Goal: Information Seeking & Learning: Learn about a topic

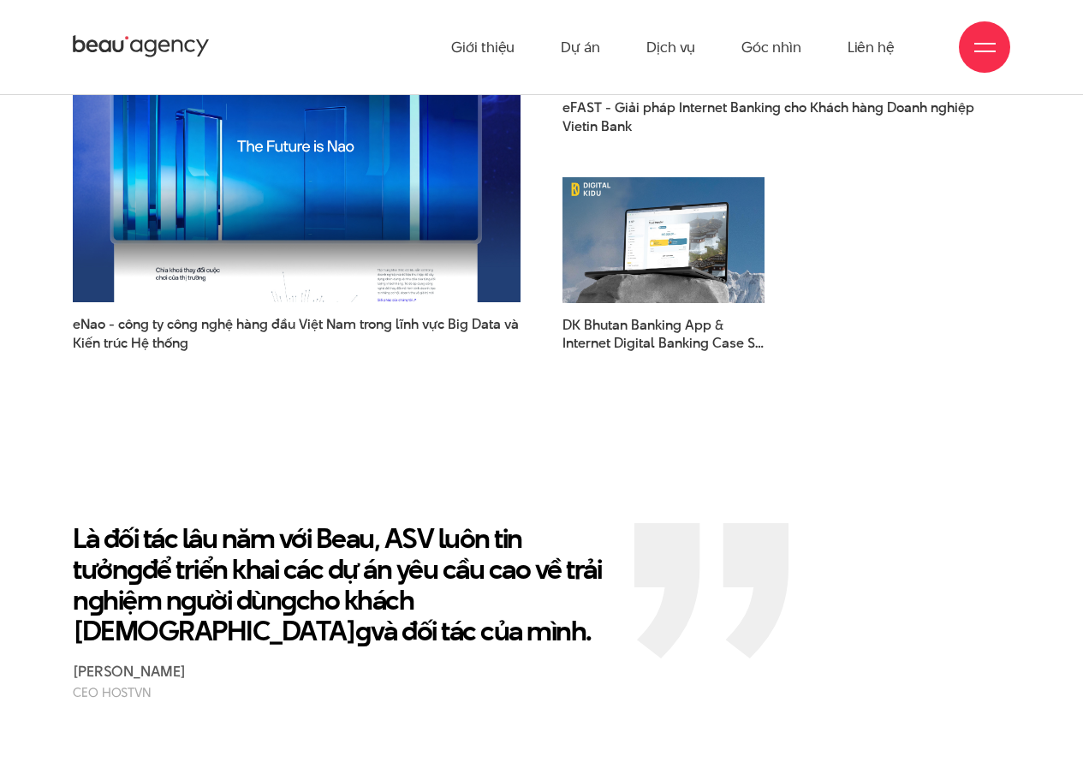
scroll to position [2222, 0]
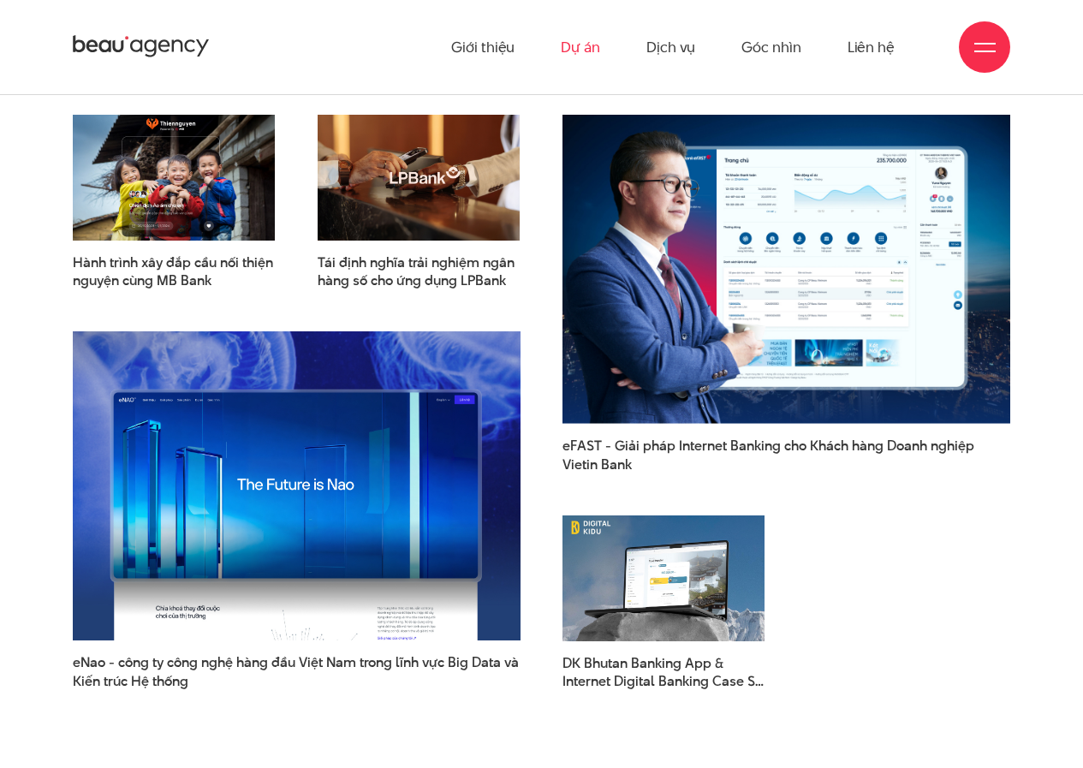
click at [588, 43] on link "Dự án" at bounding box center [580, 47] width 39 height 94
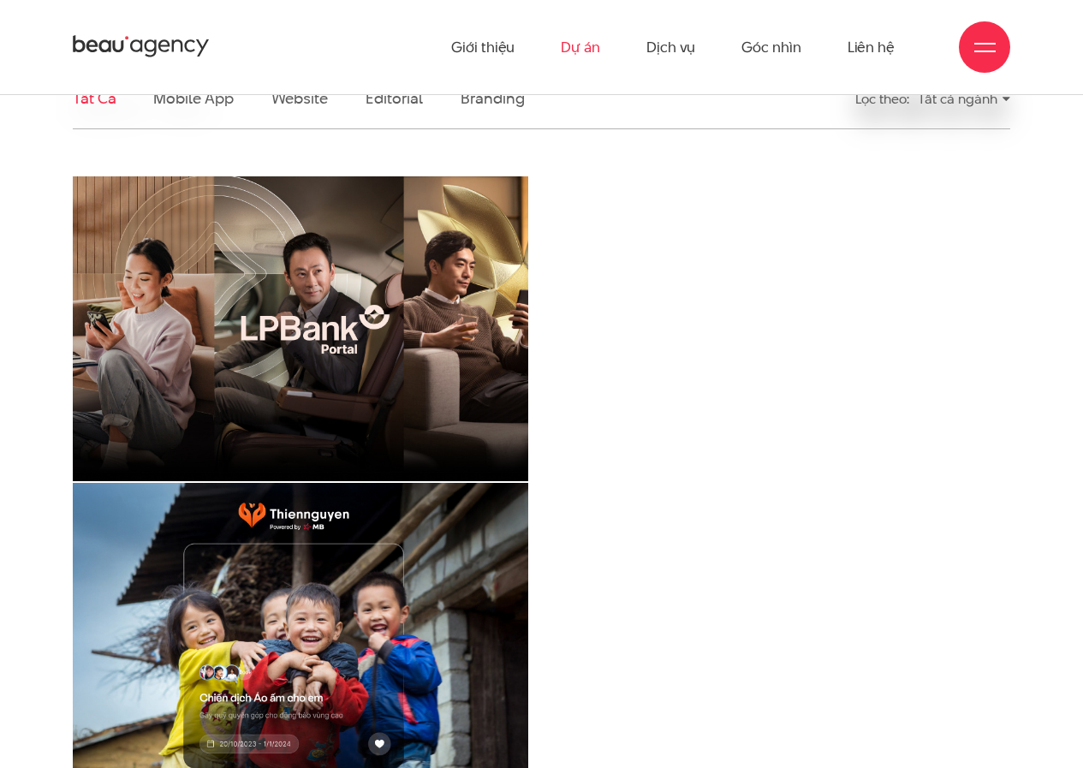
scroll to position [342, 0]
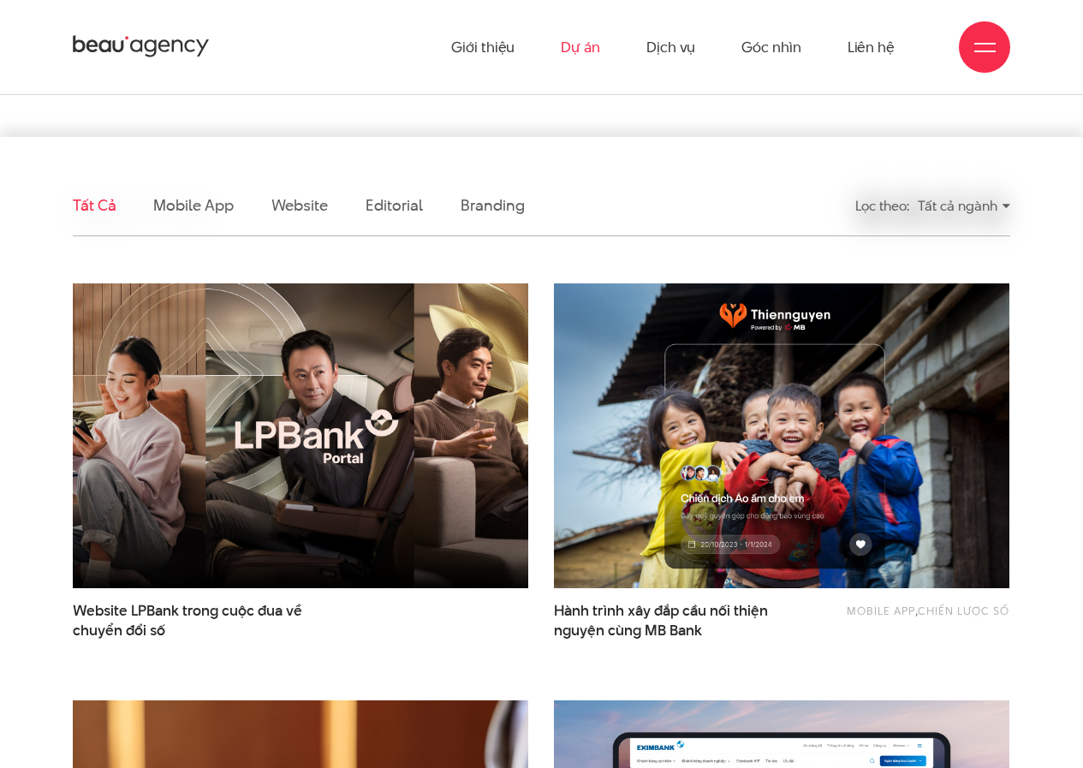
click at [380, 368] on img at bounding box center [300, 436] width 501 height 336
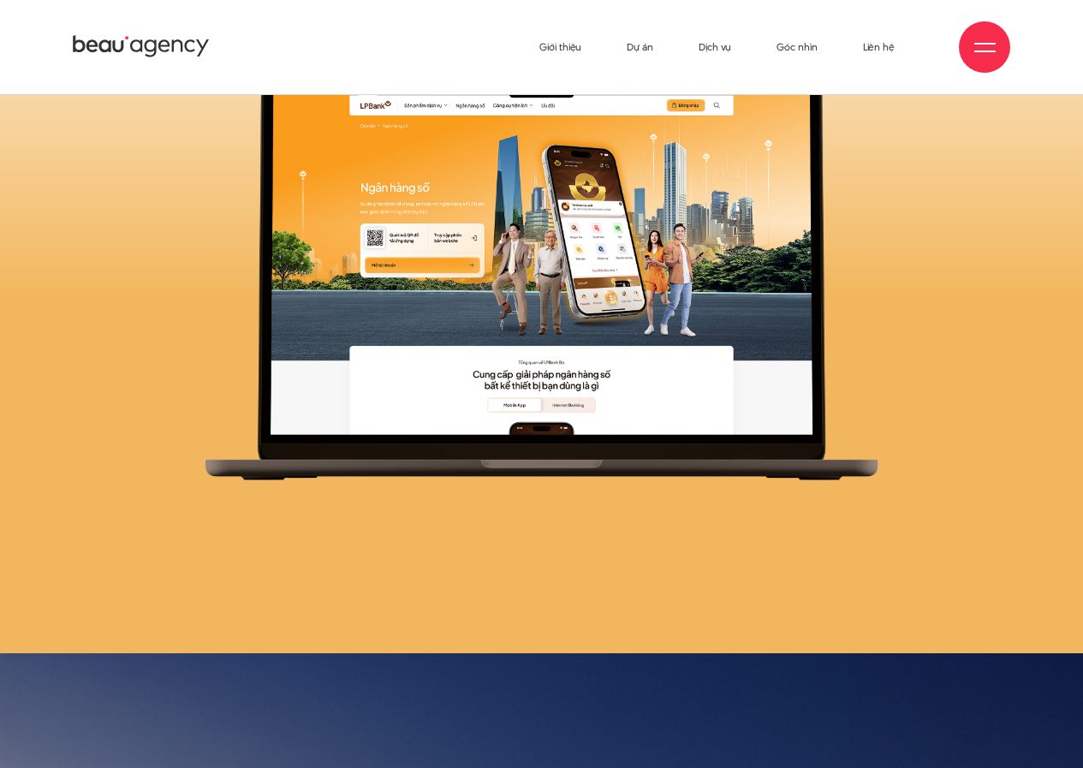
scroll to position [3545, 0]
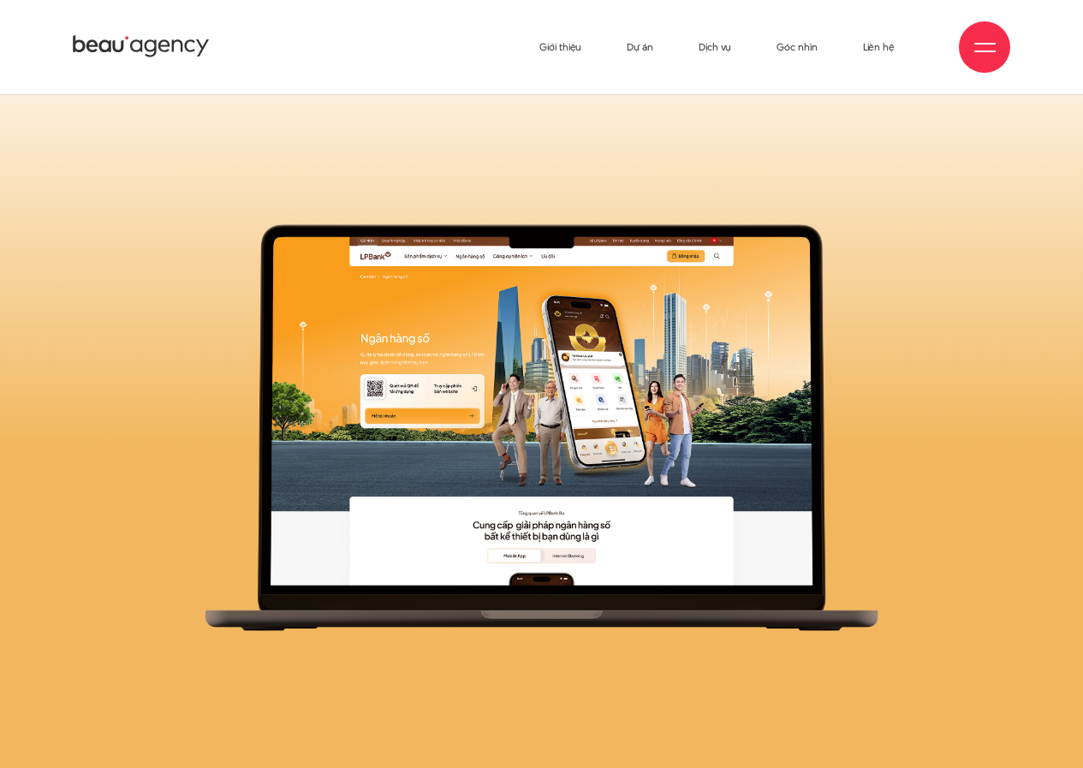
click at [719, 347] on img at bounding box center [541, 427] width 715 height 407
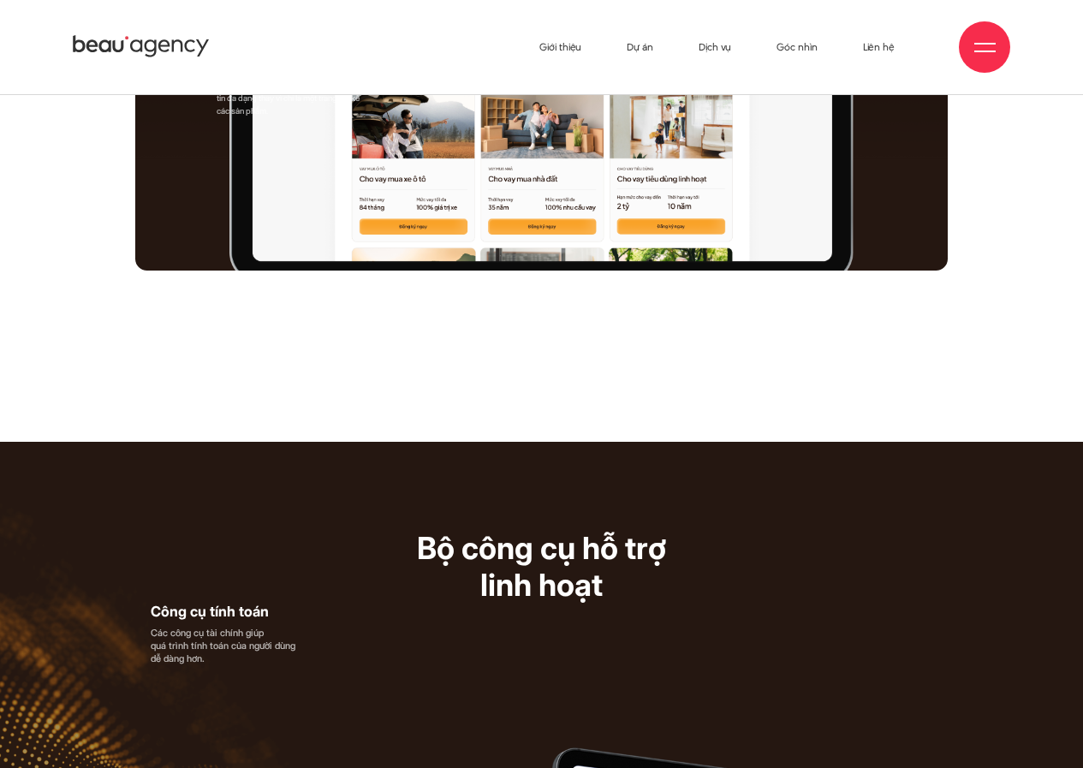
scroll to position [9975, 0]
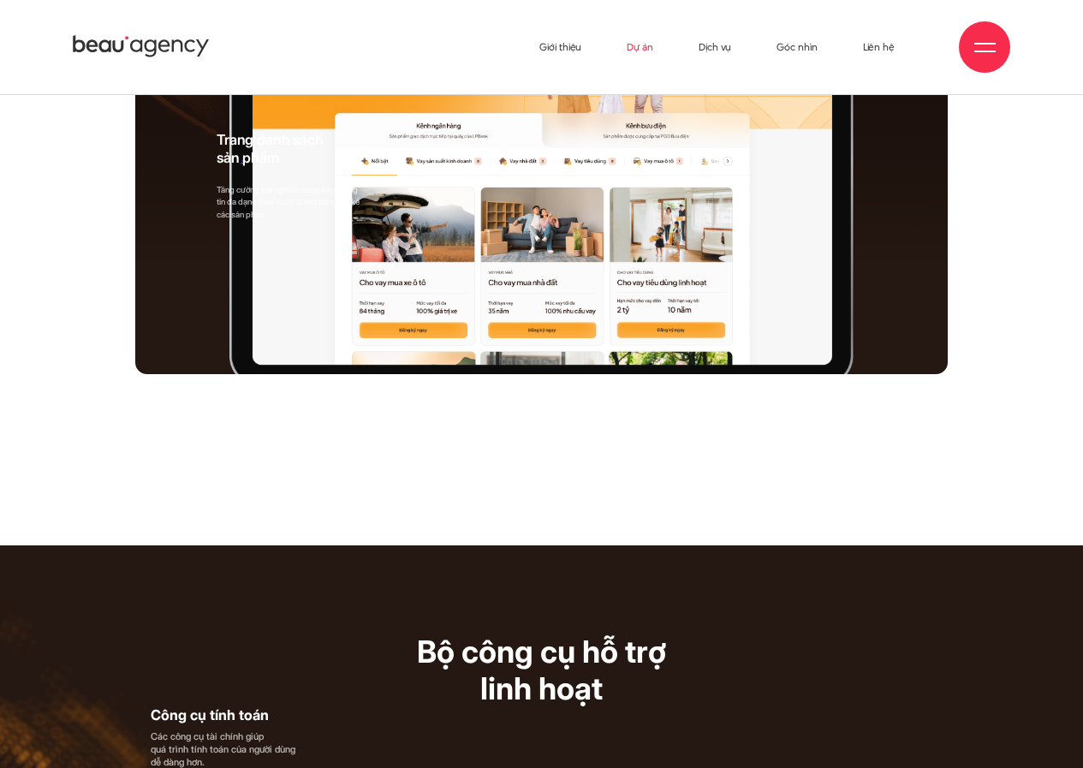
click at [643, 50] on link "Dự án" at bounding box center [639, 47] width 27 height 94
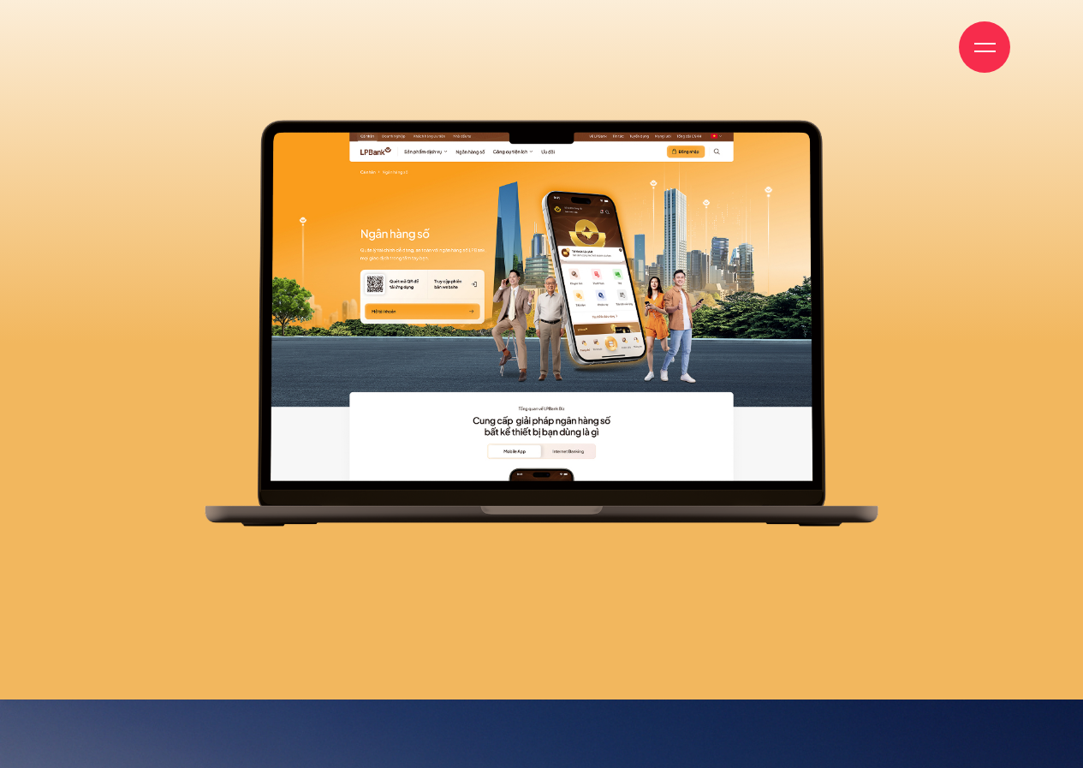
scroll to position [3680, 0]
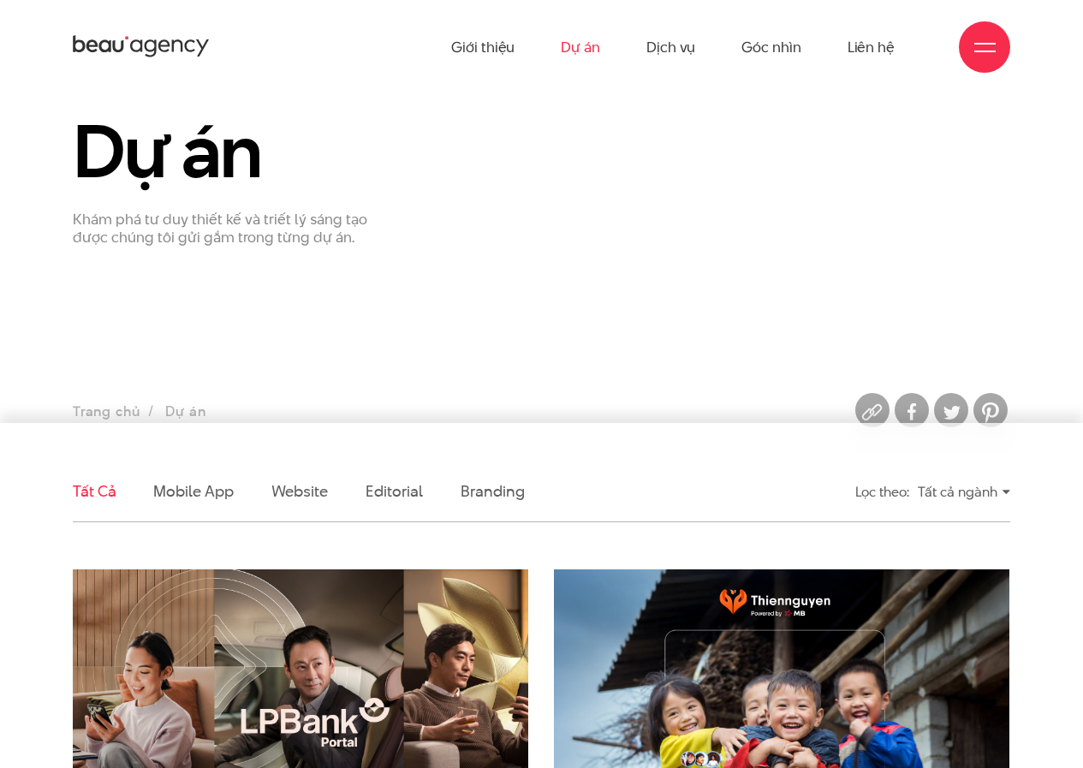
scroll to position [86, 0]
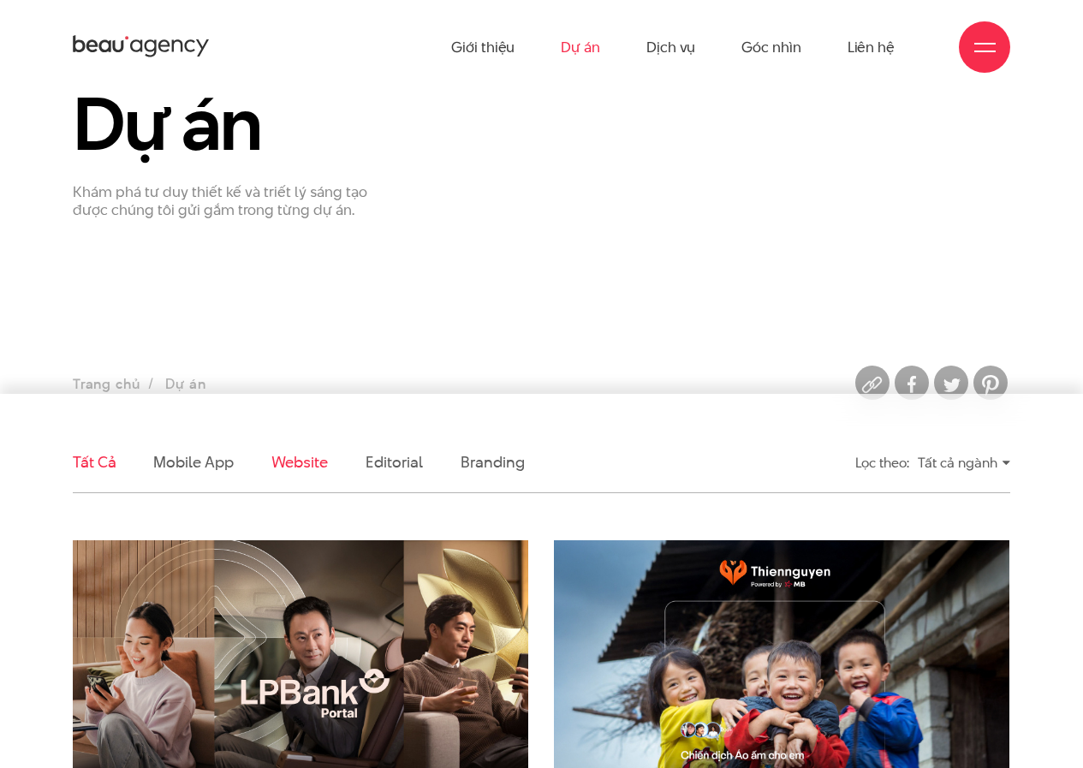
click at [314, 463] on link "Website" at bounding box center [299, 461] width 56 height 21
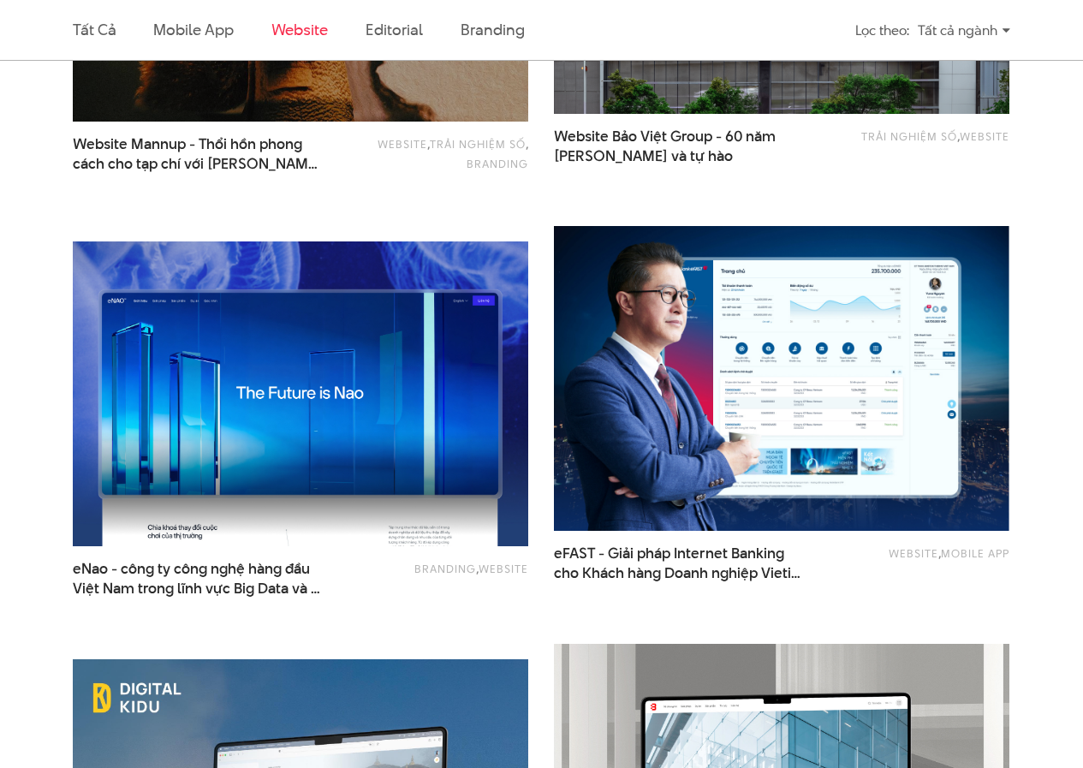
scroll to position [1404, 0]
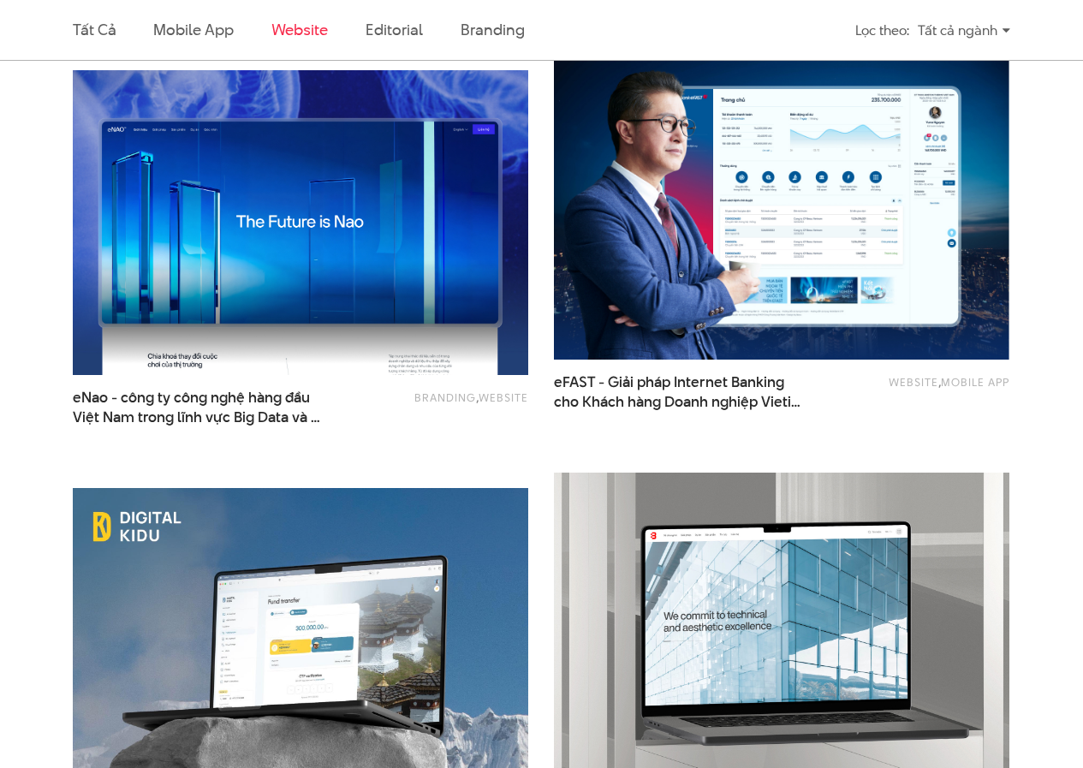
click at [361, 258] on img at bounding box center [300, 223] width 501 height 336
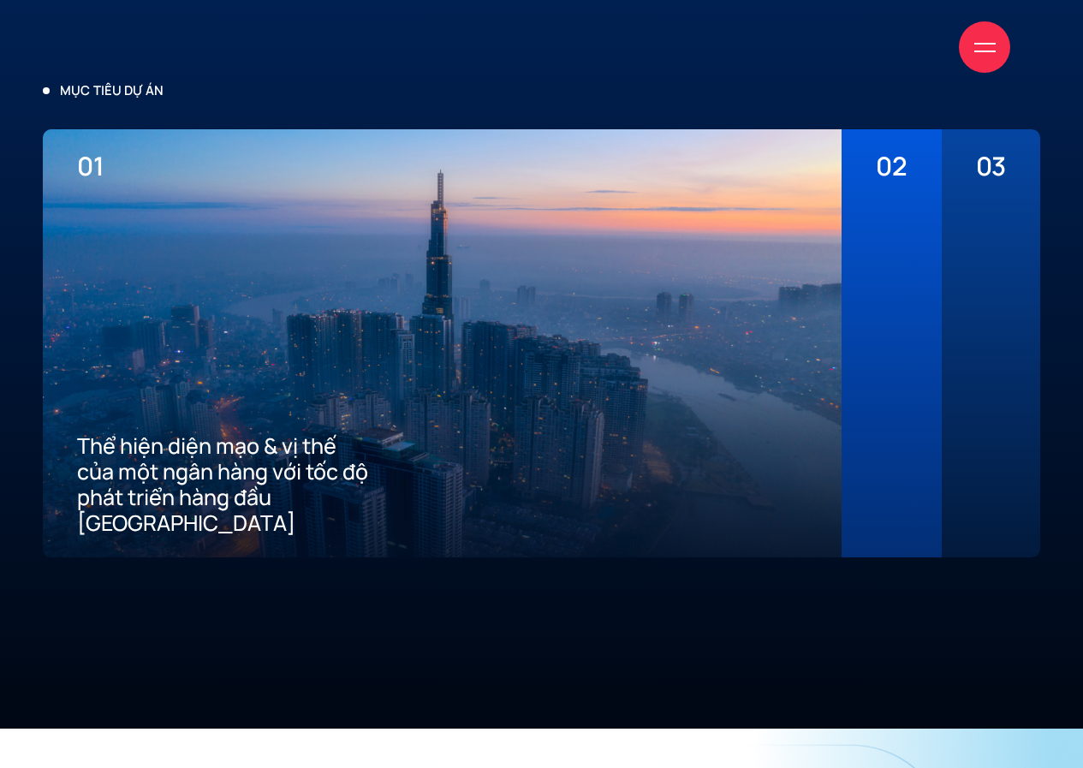
scroll to position [3937, 0]
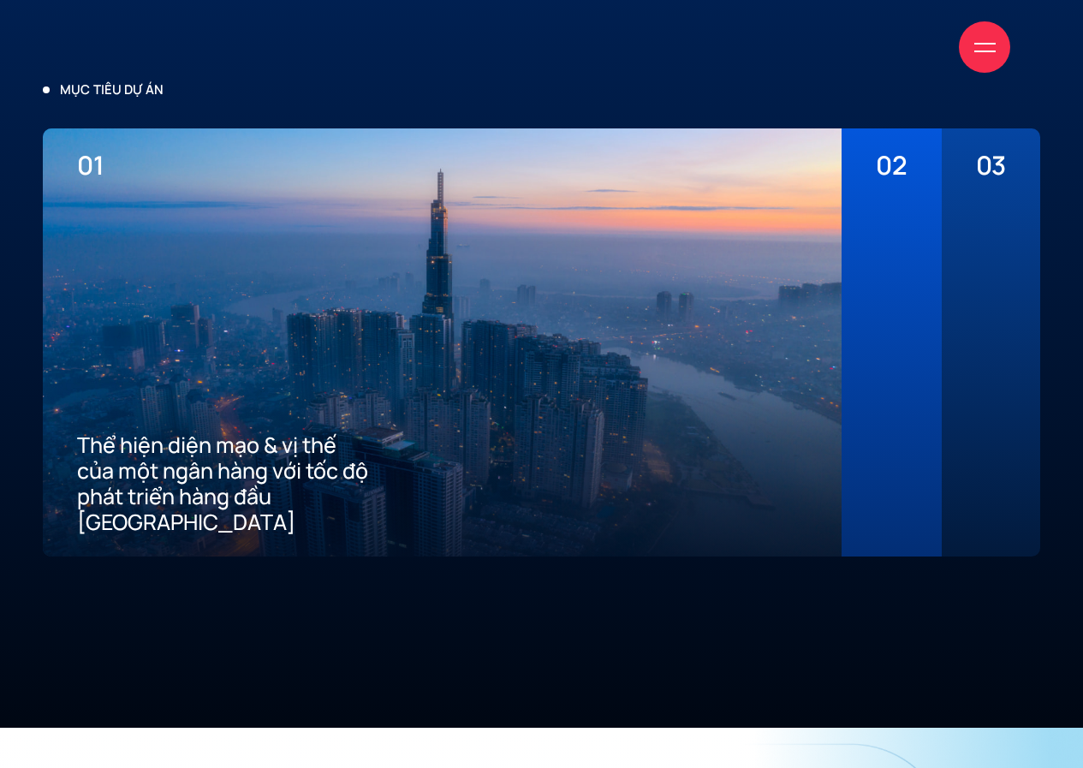
click at [909, 347] on div "02 Mang đến tiêu chuẩn tốt nhất về trải nghiệm số cho khách hàng" at bounding box center [890, 342] width 99 height 428
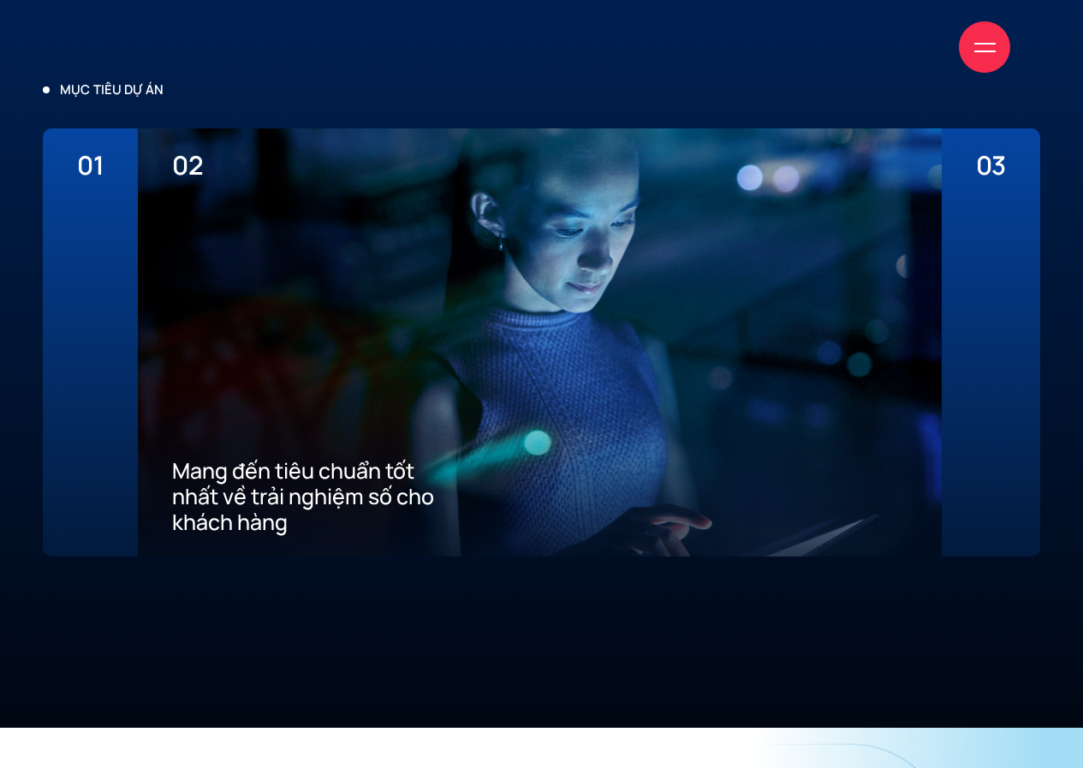
click at [962, 338] on div "03 Xây dựng ưu thế cạnh tranh thu hút khách hàng mới về App" at bounding box center [990, 342] width 98 height 428
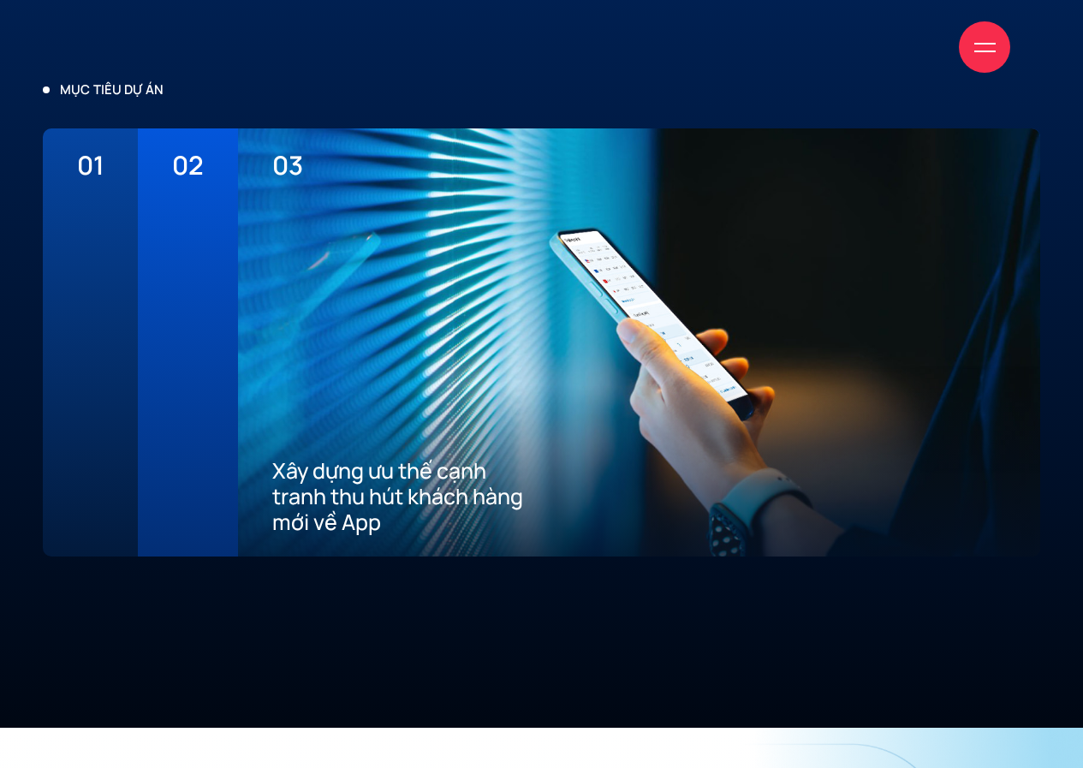
click at [89, 200] on div at bounding box center [90, 358] width 27 height 354
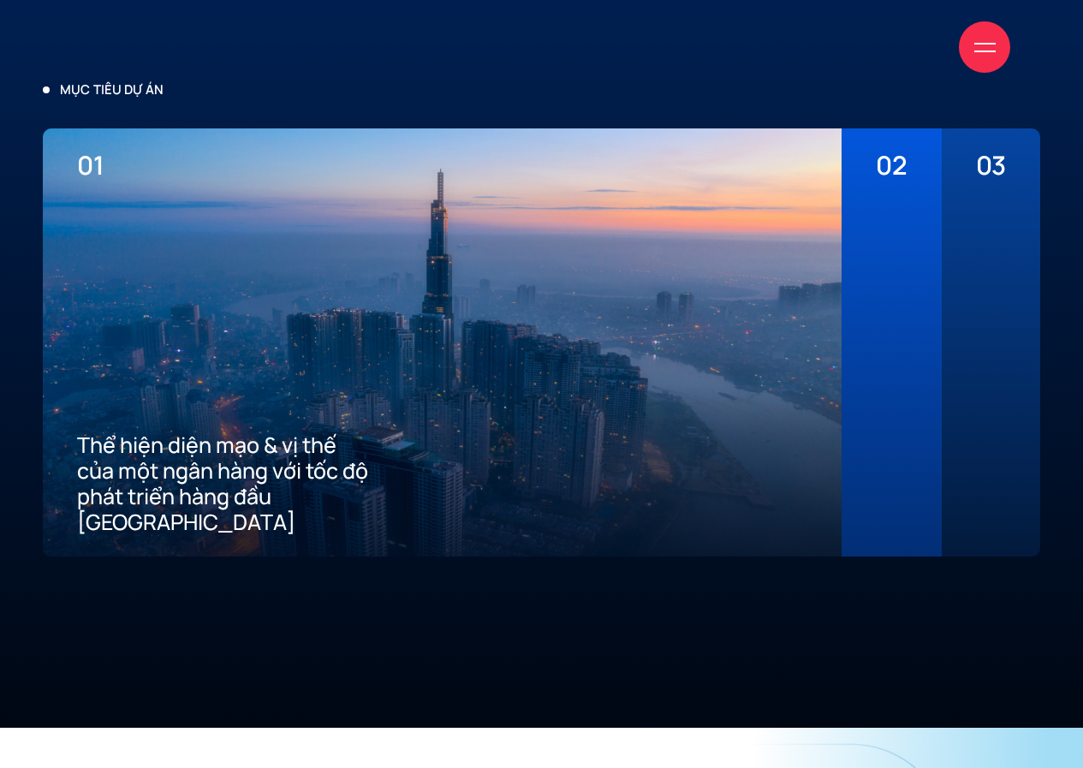
click at [922, 196] on div "02 Mang đến tiêu chuẩn tốt nhất về trải nghiệm số cho khách hàng" at bounding box center [890, 342] width 99 height 428
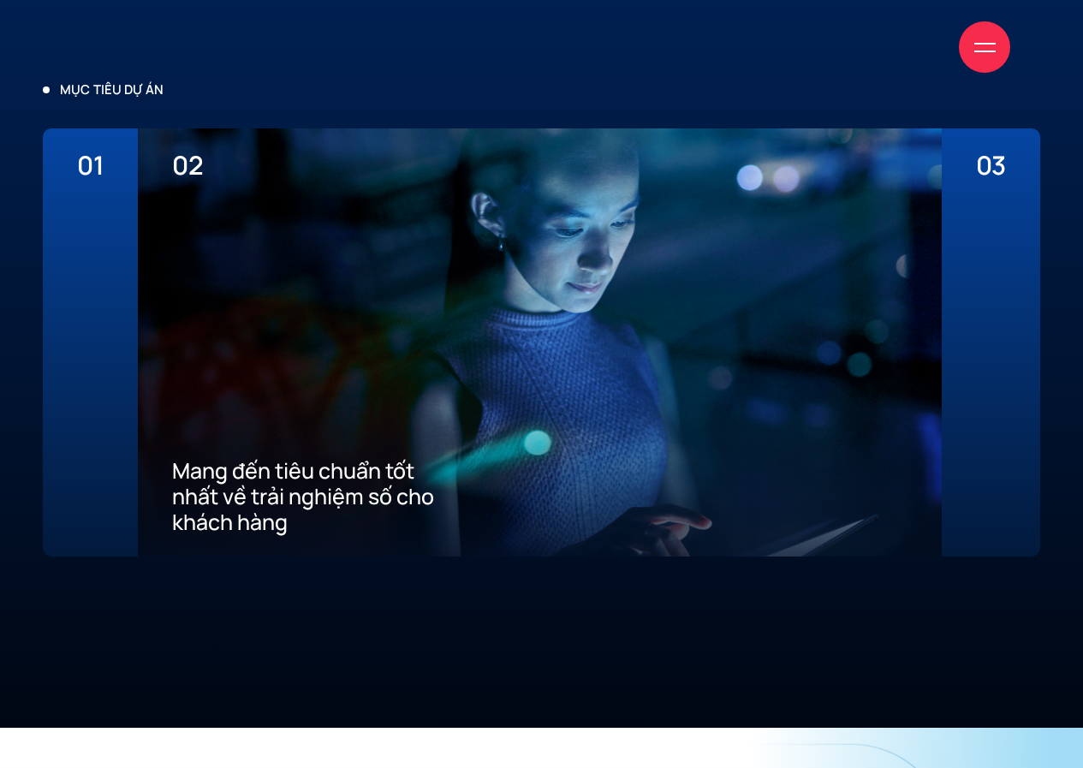
click at [977, 194] on div at bounding box center [991, 358] width 30 height 354
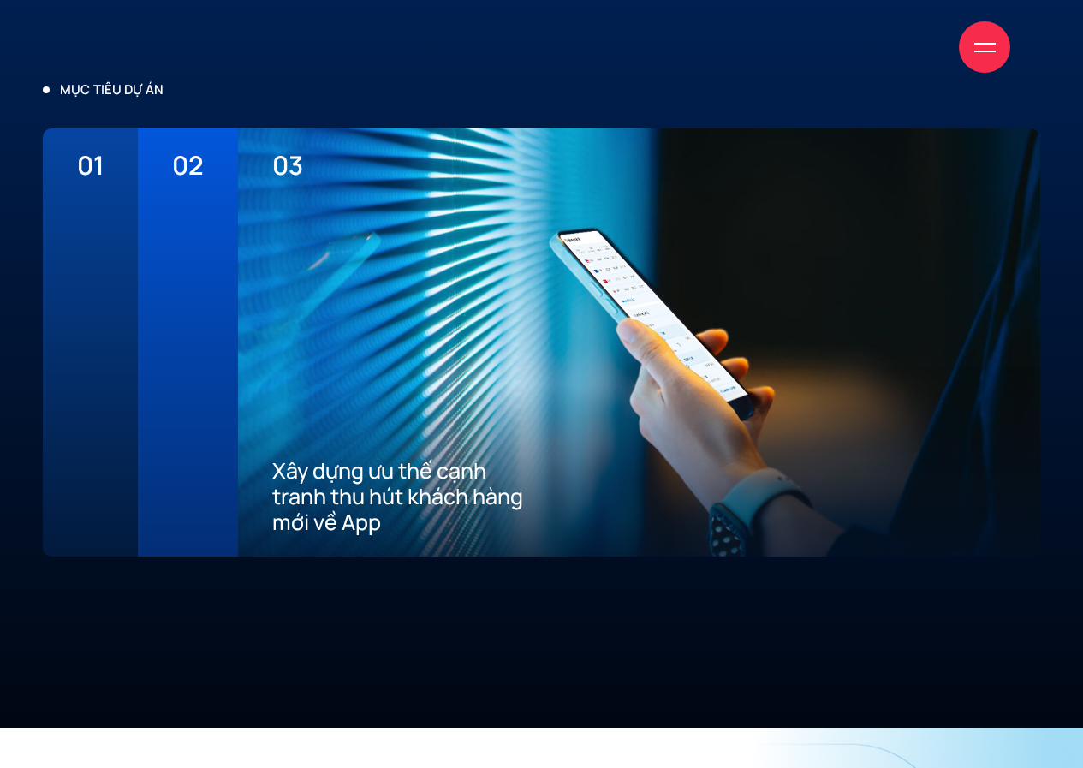
click at [187, 211] on div at bounding box center [187, 358] width 31 height 354
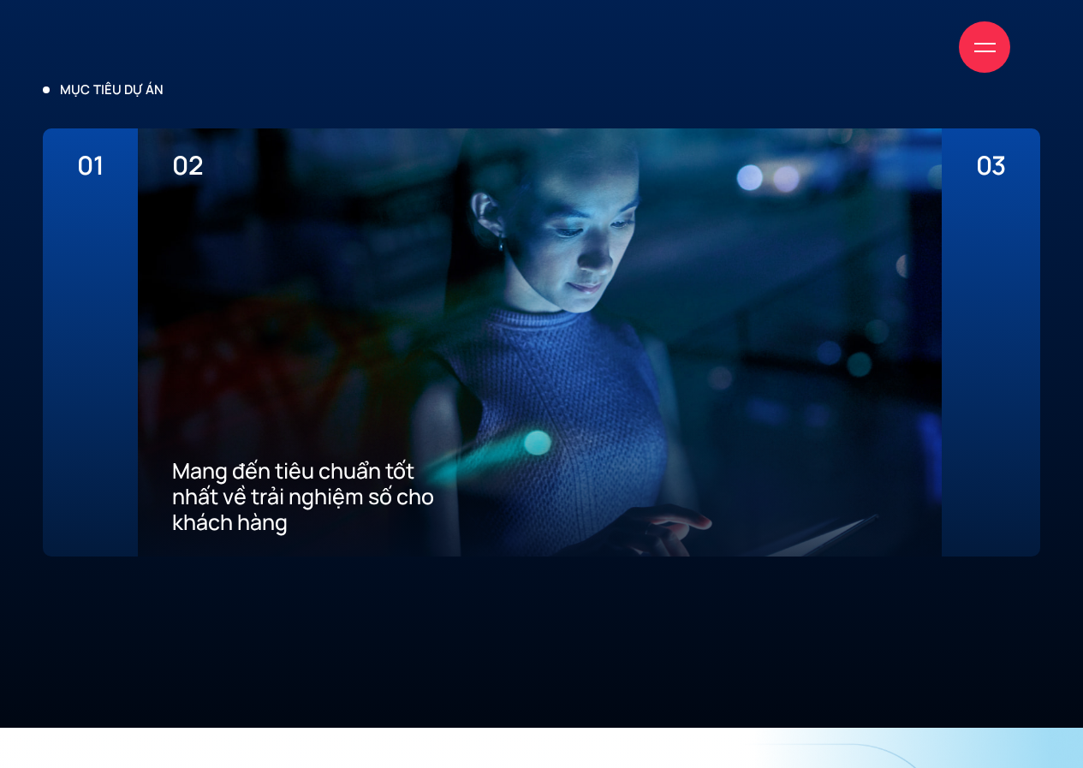
click at [110, 217] on div "01 Thể hiện diện mạo & vị thế của một ngân hàng với tốc độ phát triển hàng đầu …" at bounding box center [90, 342] width 95 height 428
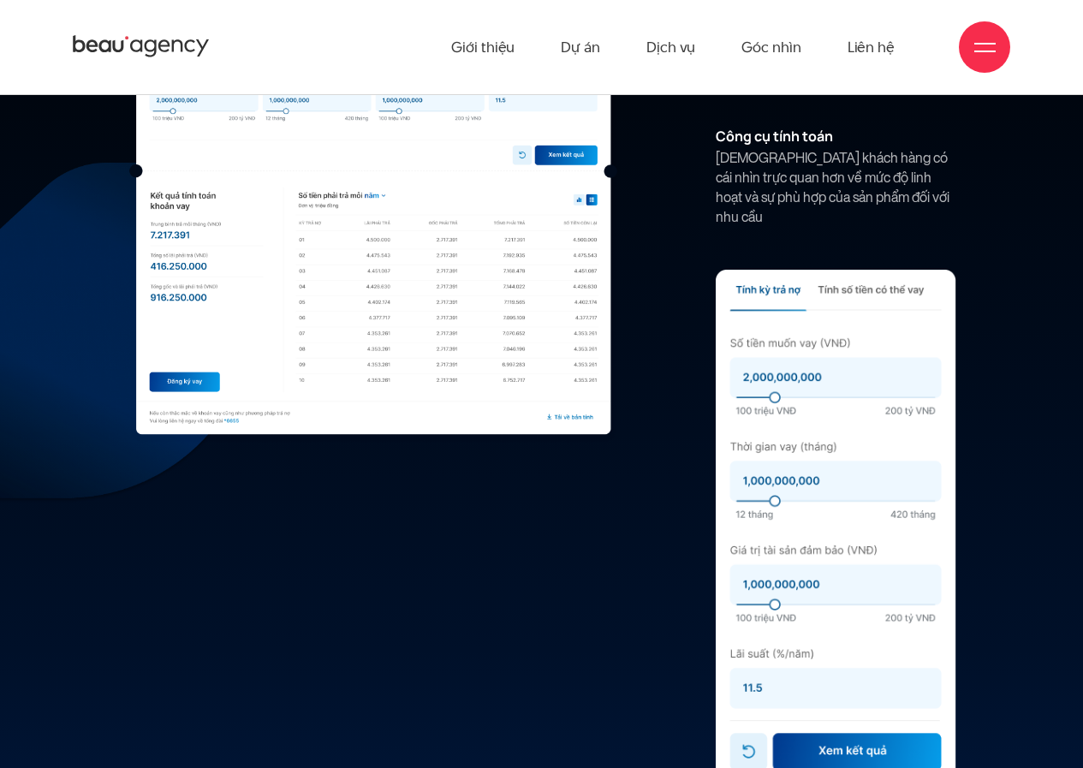
scroll to position [9757, 0]
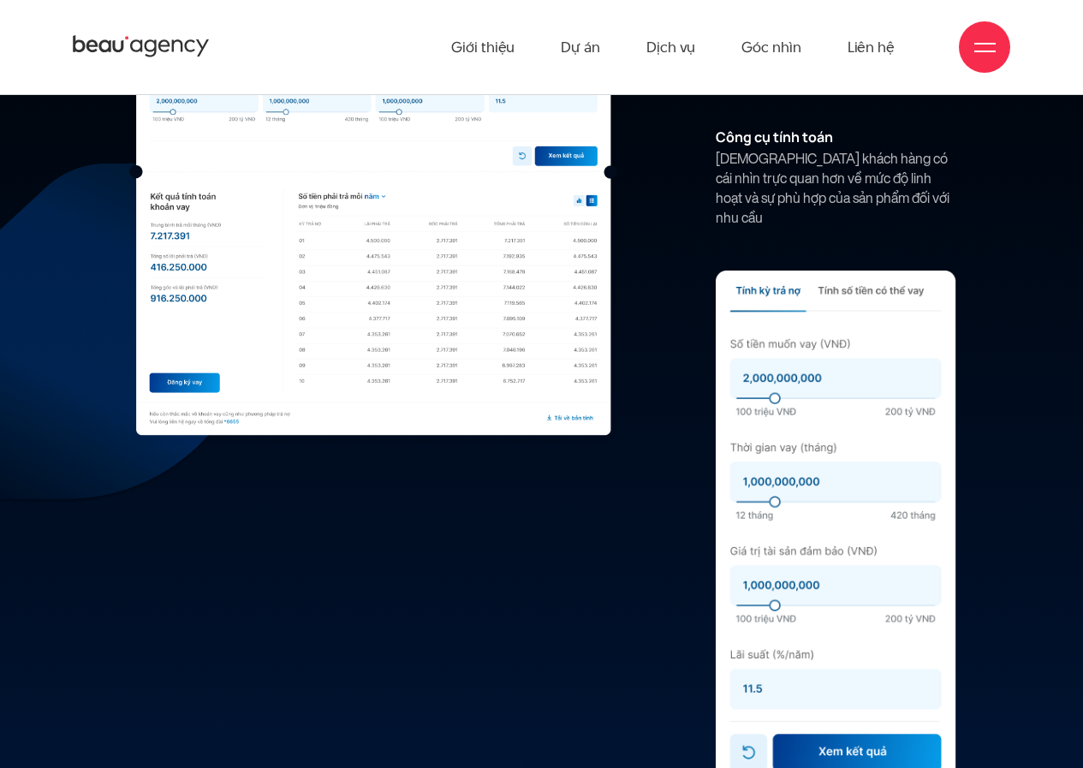
click at [853, 270] on img at bounding box center [836, 527] width 240 height 515
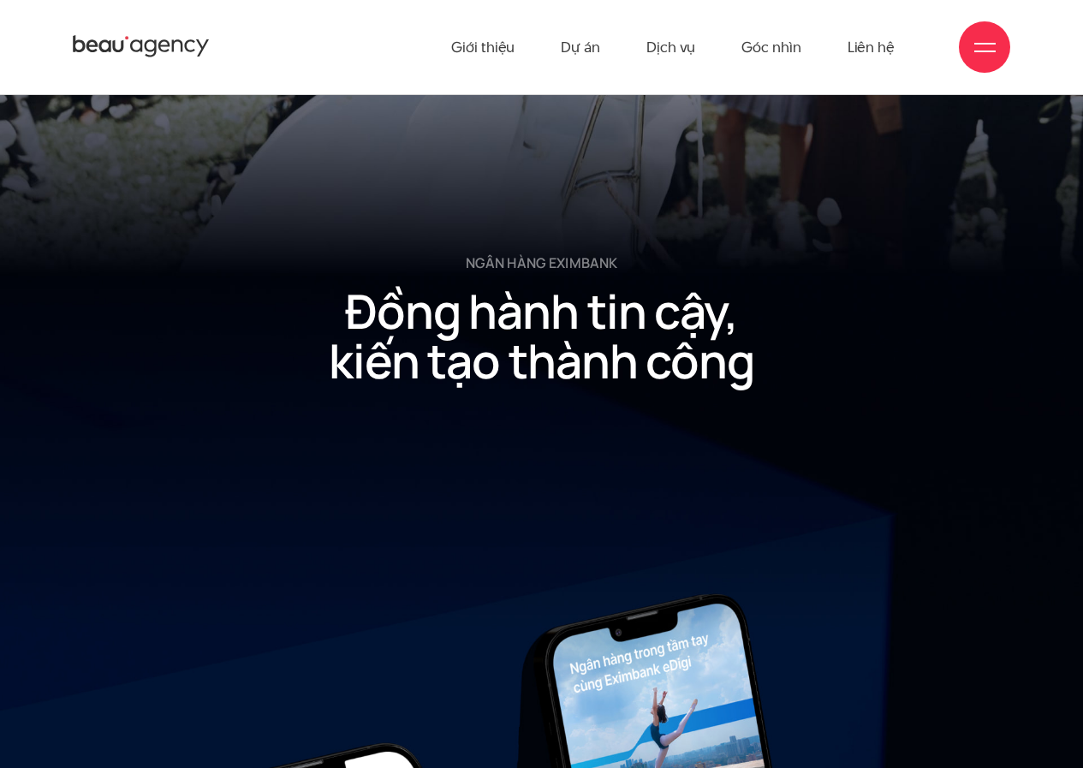
scroll to position [17008, 0]
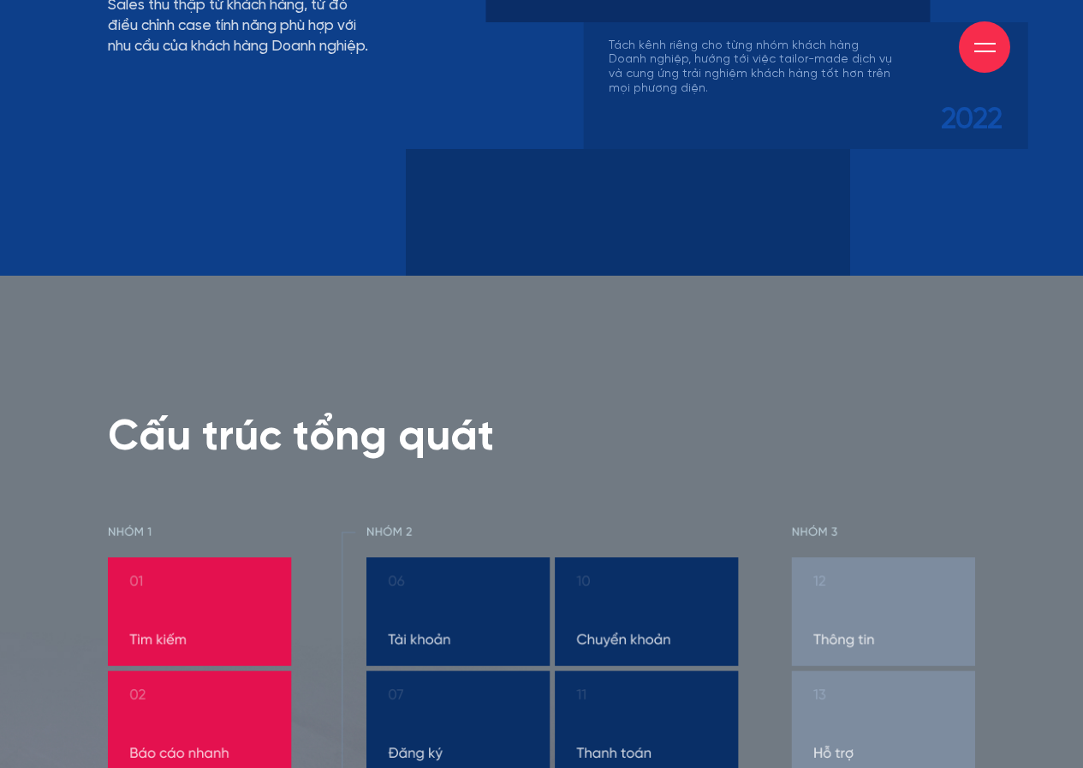
scroll to position [6676, 0]
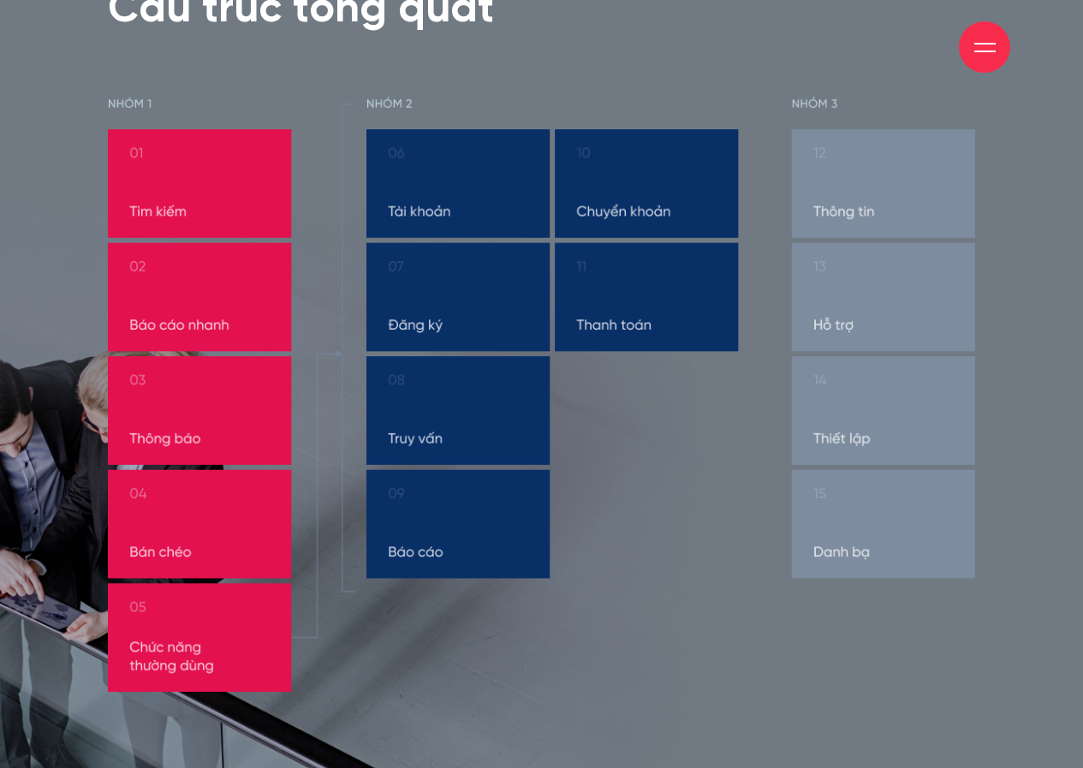
click at [463, 282] on img at bounding box center [542, 394] width 868 height 596
click at [413, 318] on img at bounding box center [542, 394] width 868 height 596
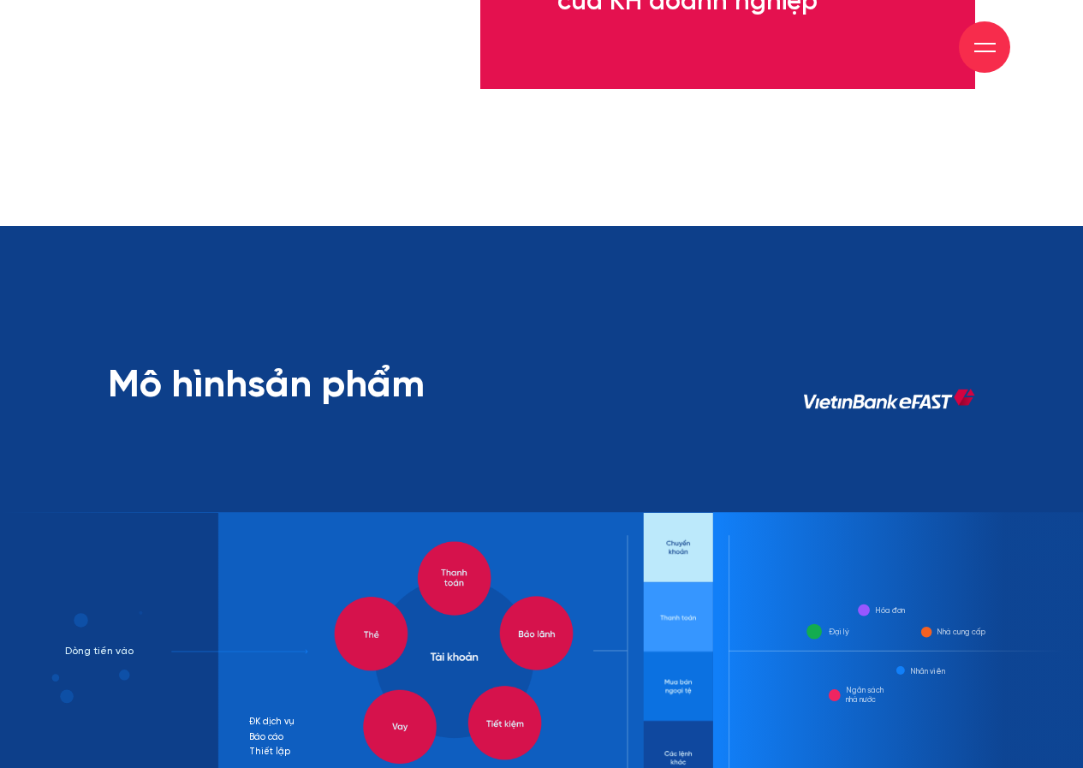
scroll to position [5221, 0]
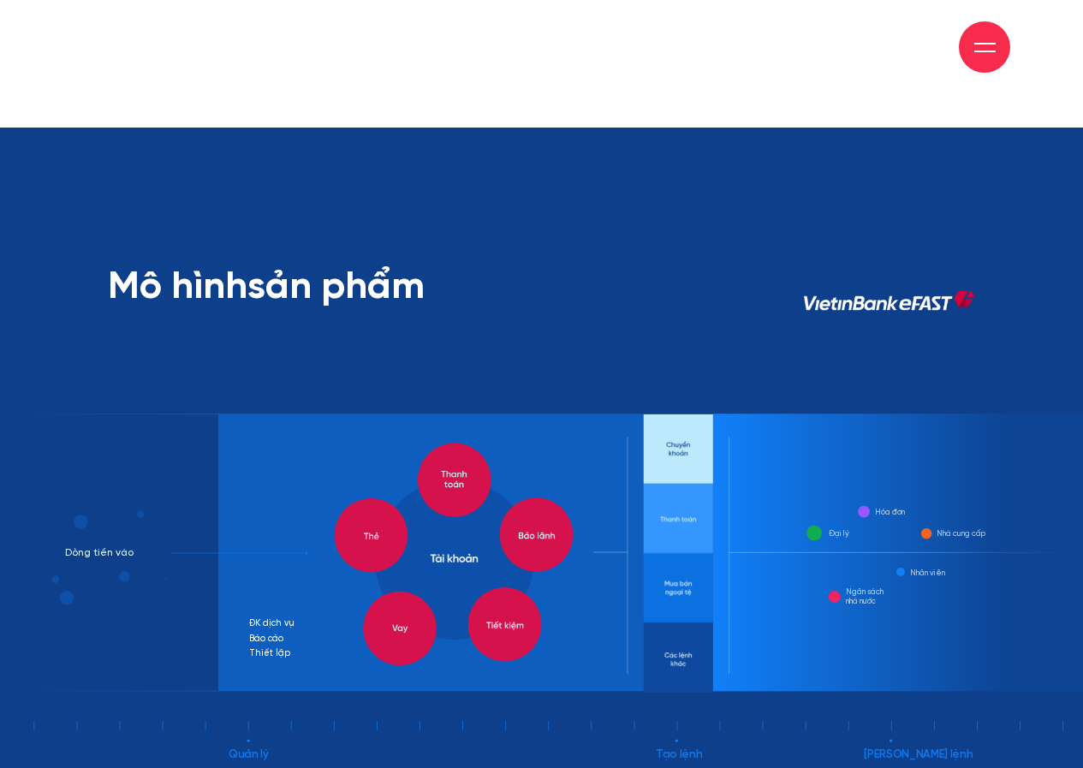
click at [599, 19] on div "Giới thiệu Dự án Dịch vụ Góc nhìn Liên hệ" at bounding box center [541, 47] width 937 height 94
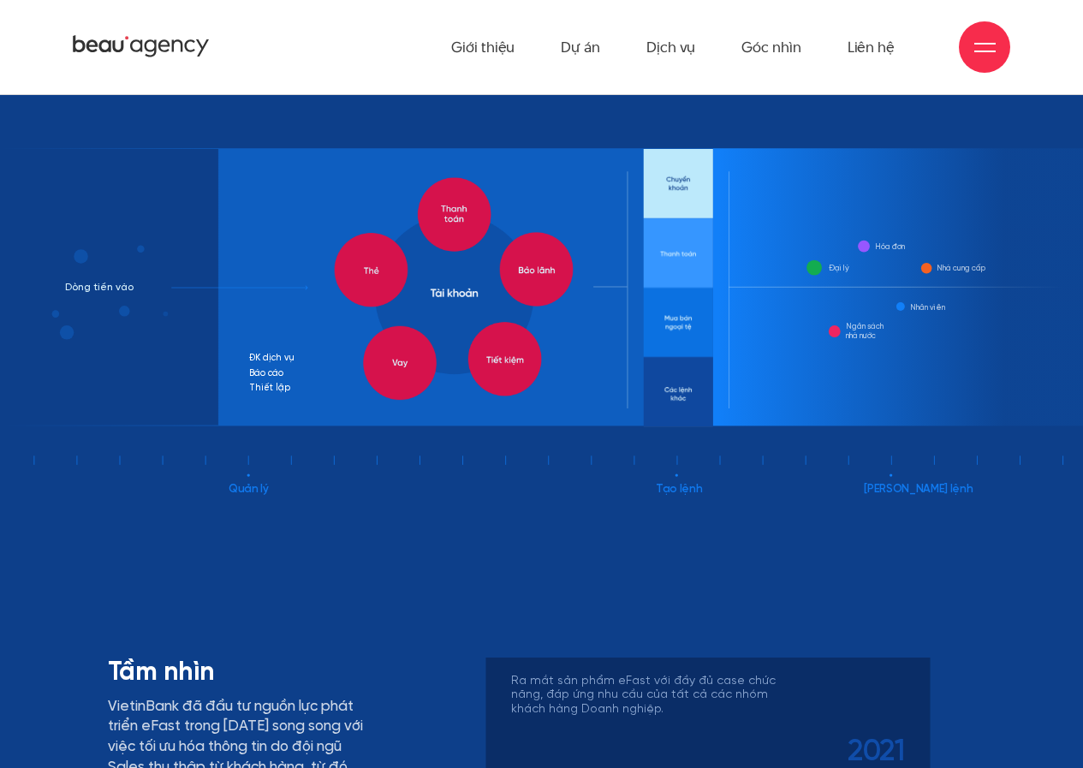
scroll to position [5478, 0]
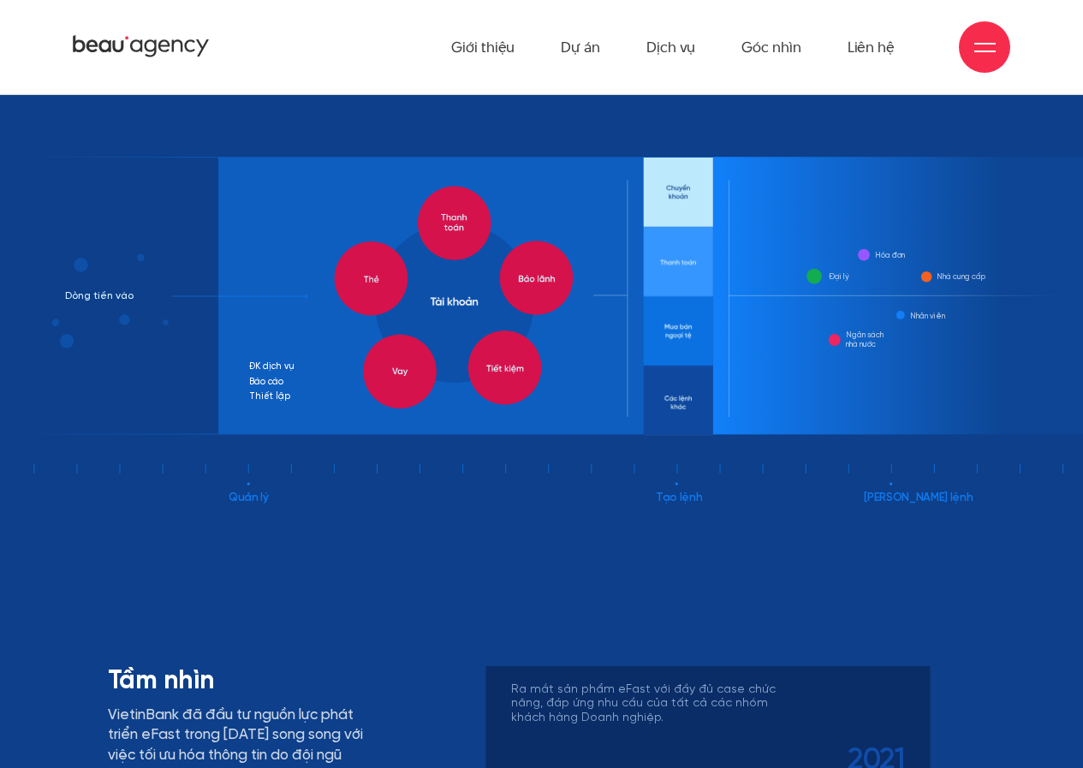
click at [684, 282] on rect at bounding box center [678, 295] width 69 height 277
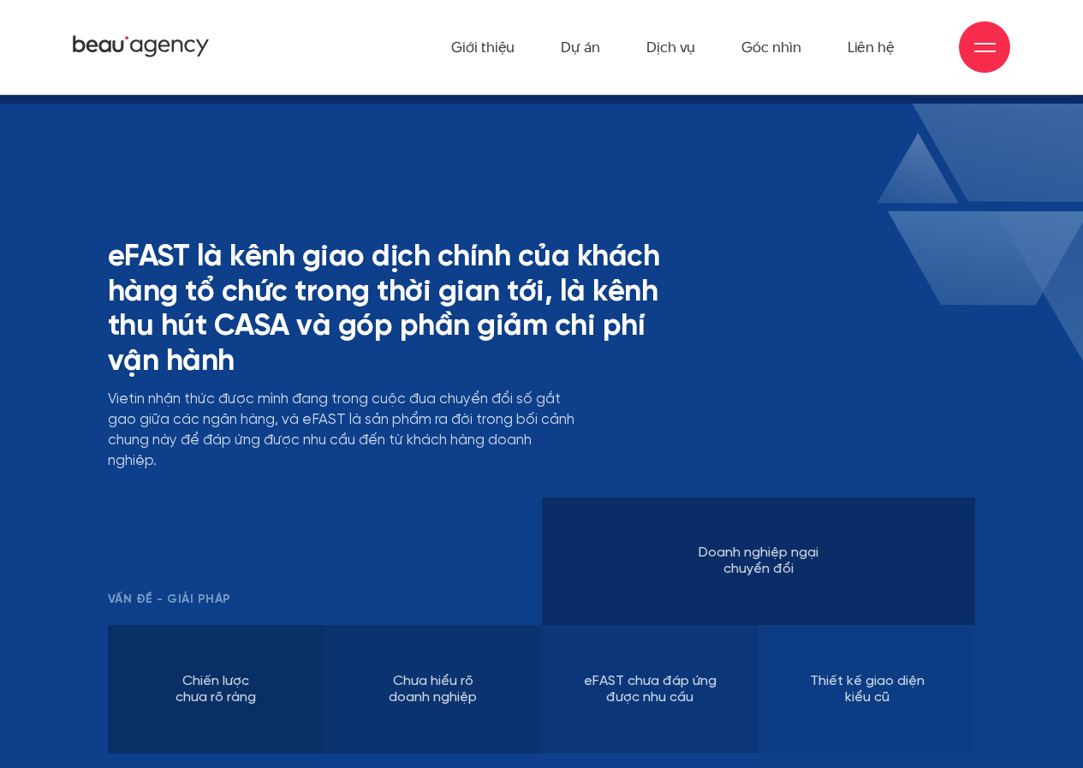
scroll to position [3509, 0]
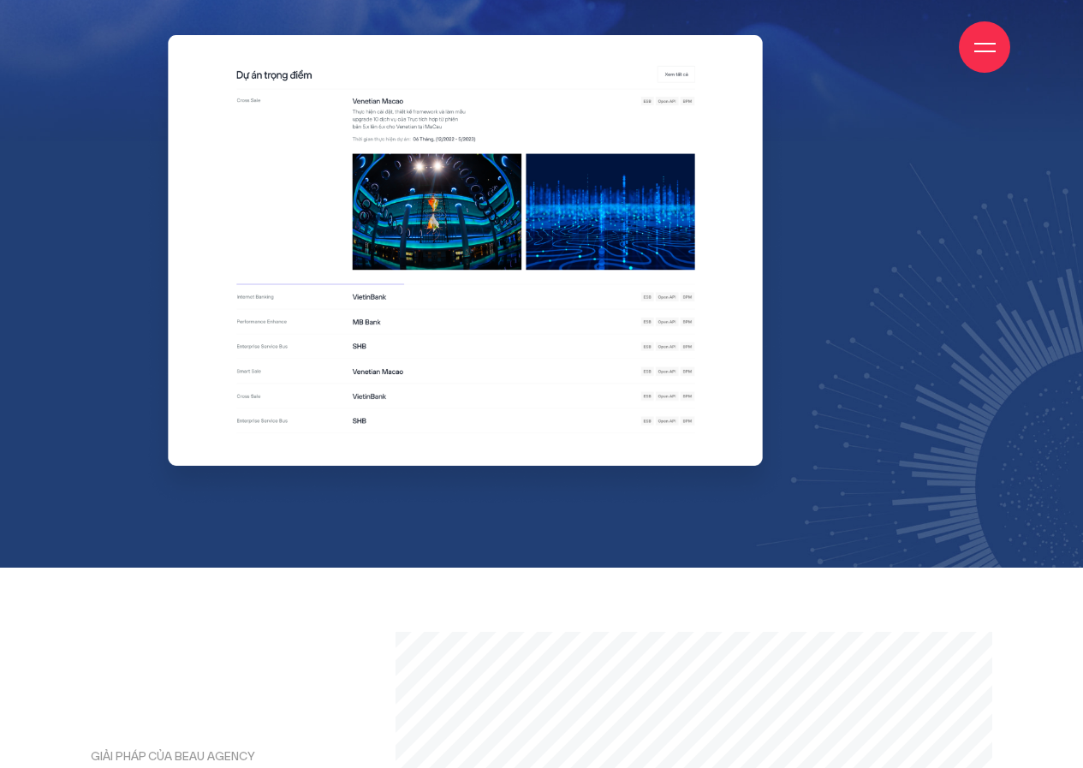
scroll to position [6248, 0]
